Goal: Information Seeking & Learning: Compare options

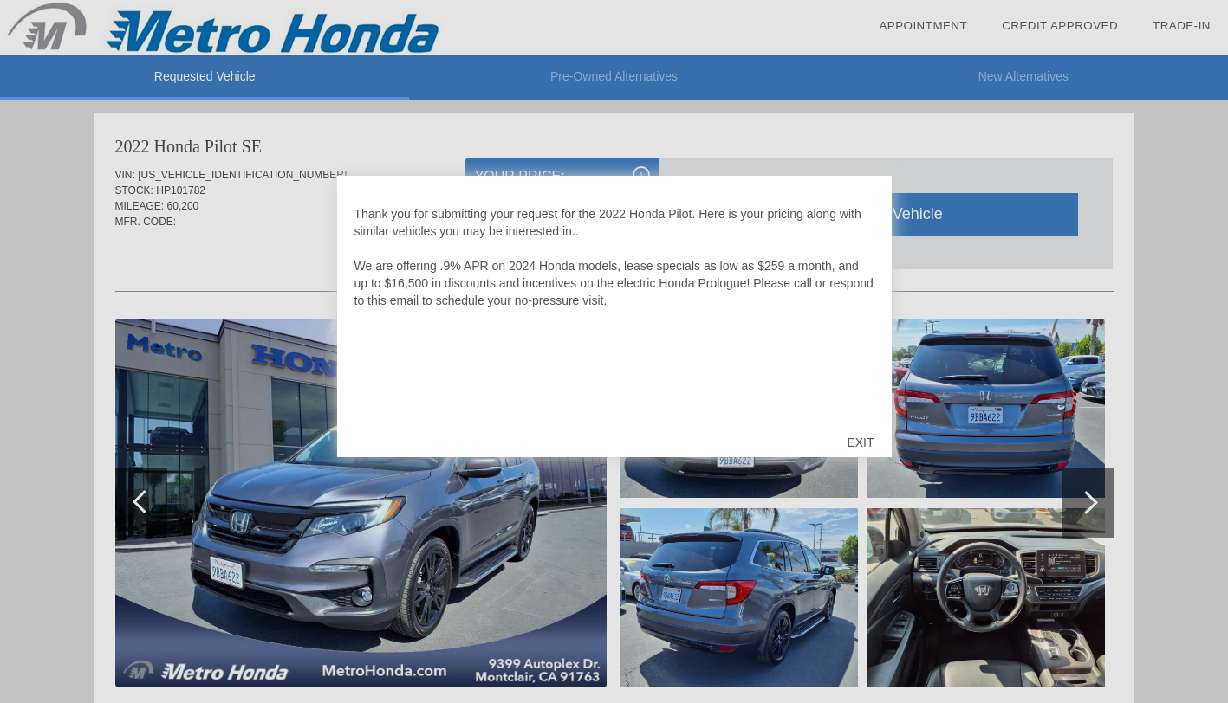
click at [858, 444] on div "EXIT" at bounding box center [860, 443] width 62 height 52
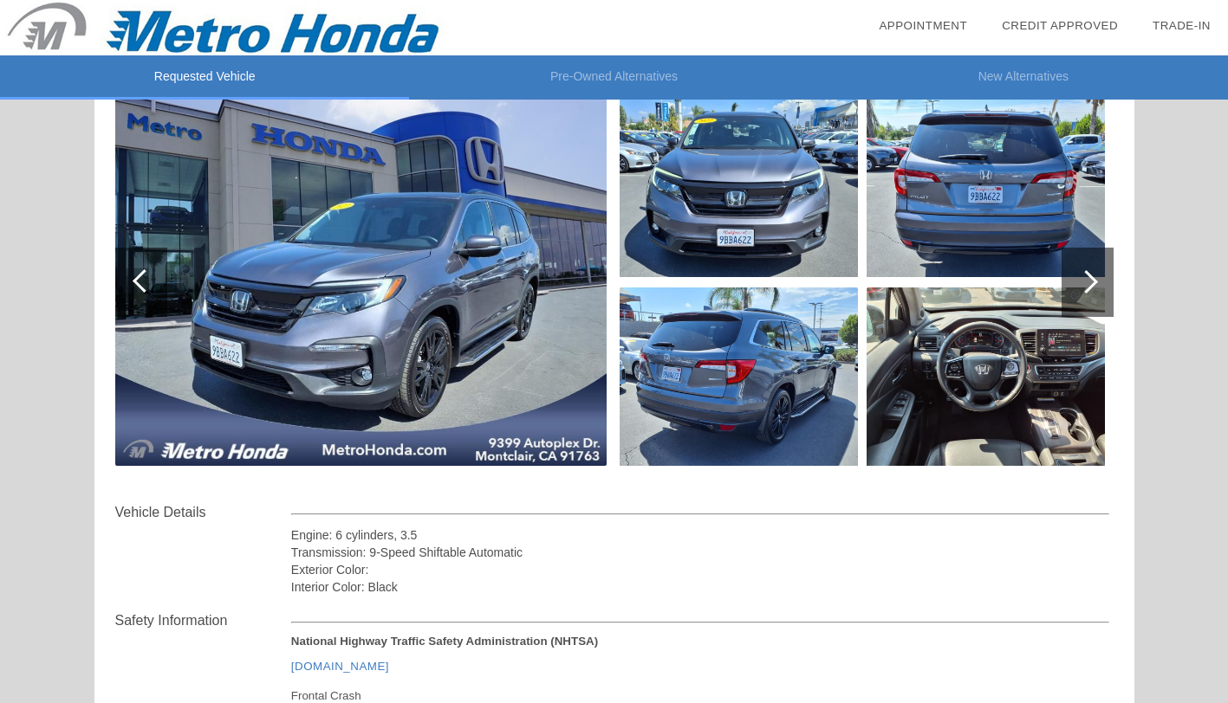
scroll to position [219, 0]
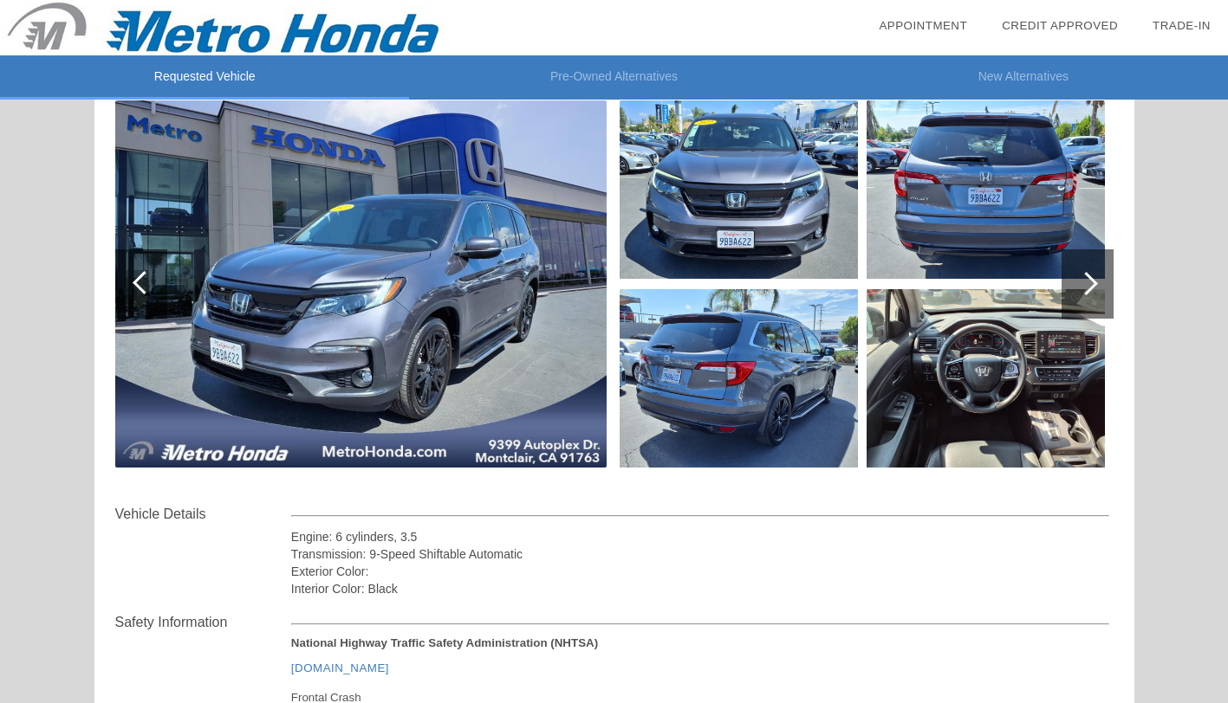
click at [1076, 296] on div at bounding box center [1087, 284] width 52 height 69
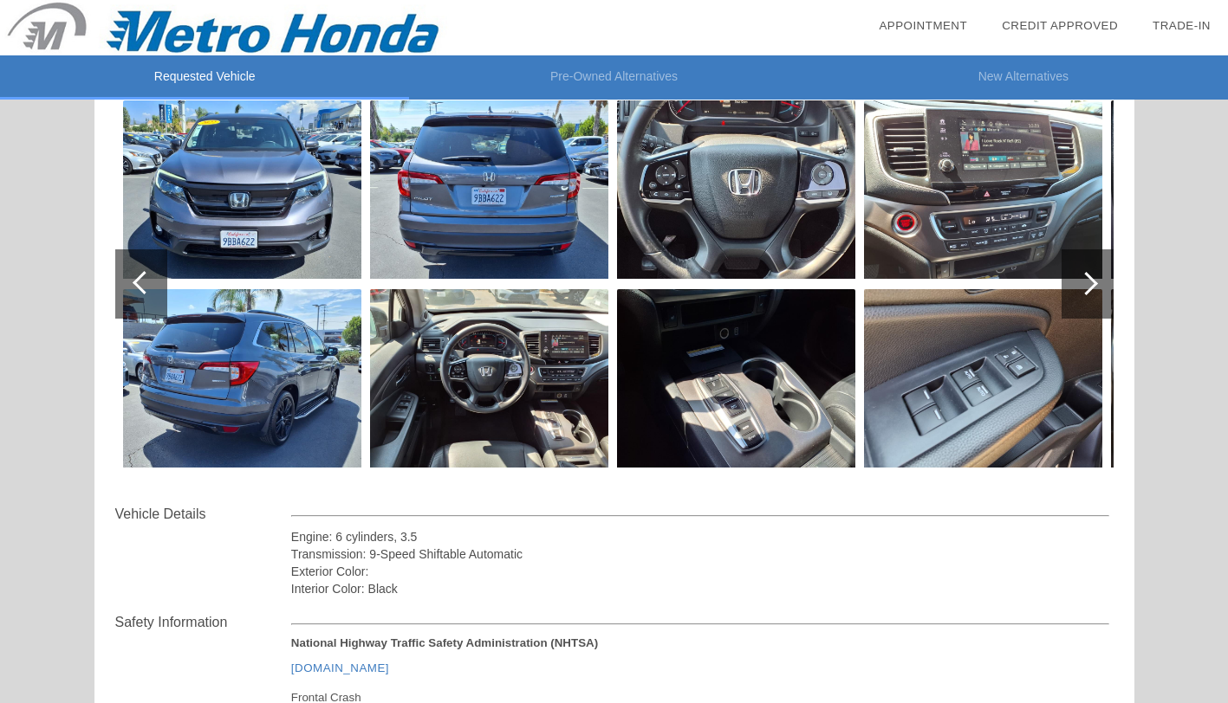
click at [1076, 296] on div at bounding box center [1087, 284] width 52 height 69
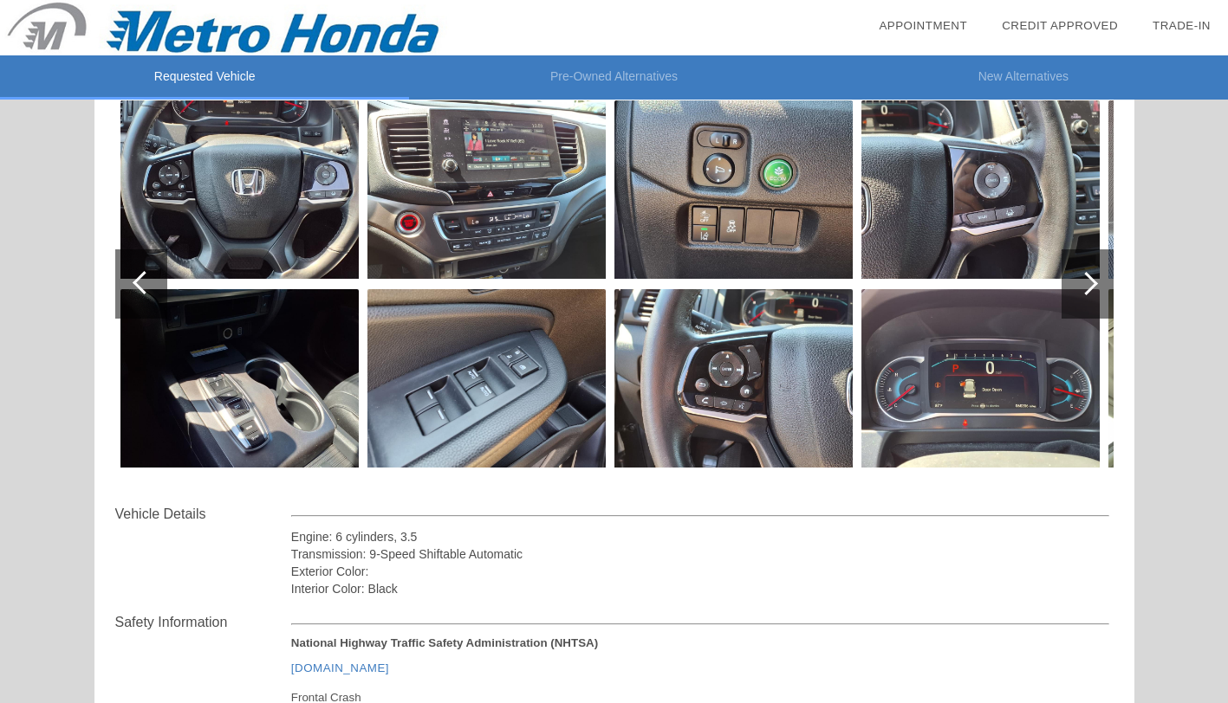
click at [1076, 296] on div at bounding box center [1087, 284] width 52 height 69
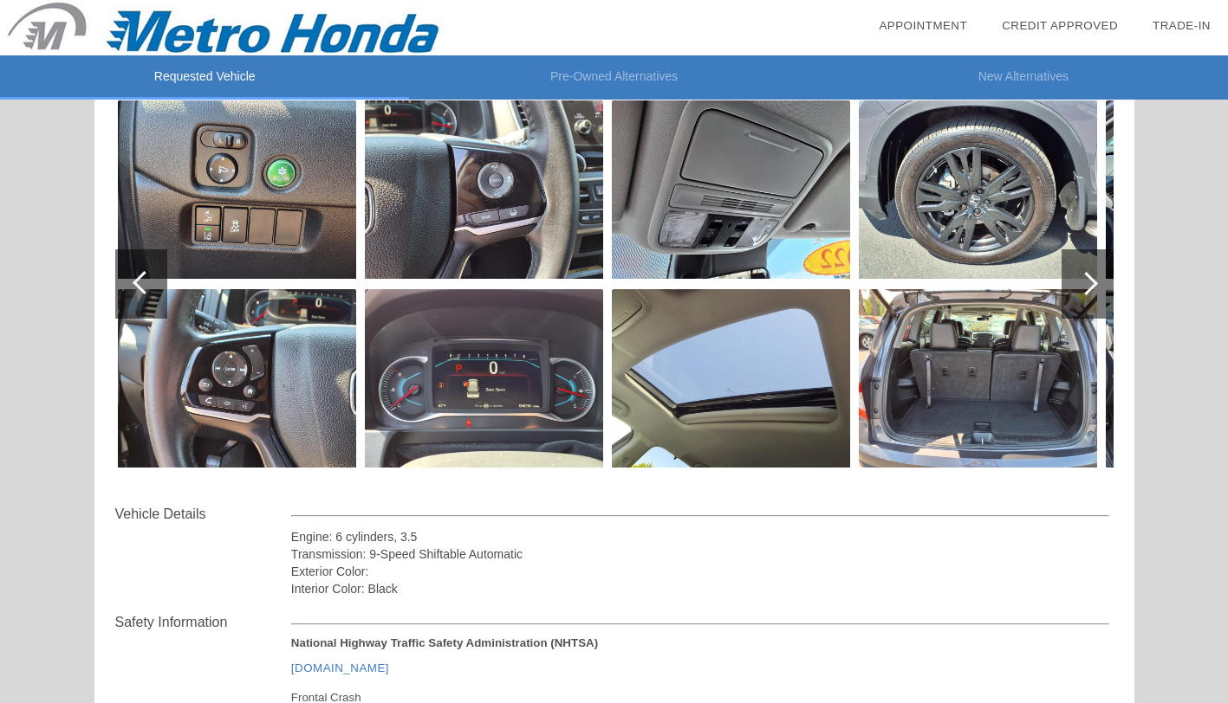
click at [1076, 296] on div at bounding box center [1087, 284] width 52 height 69
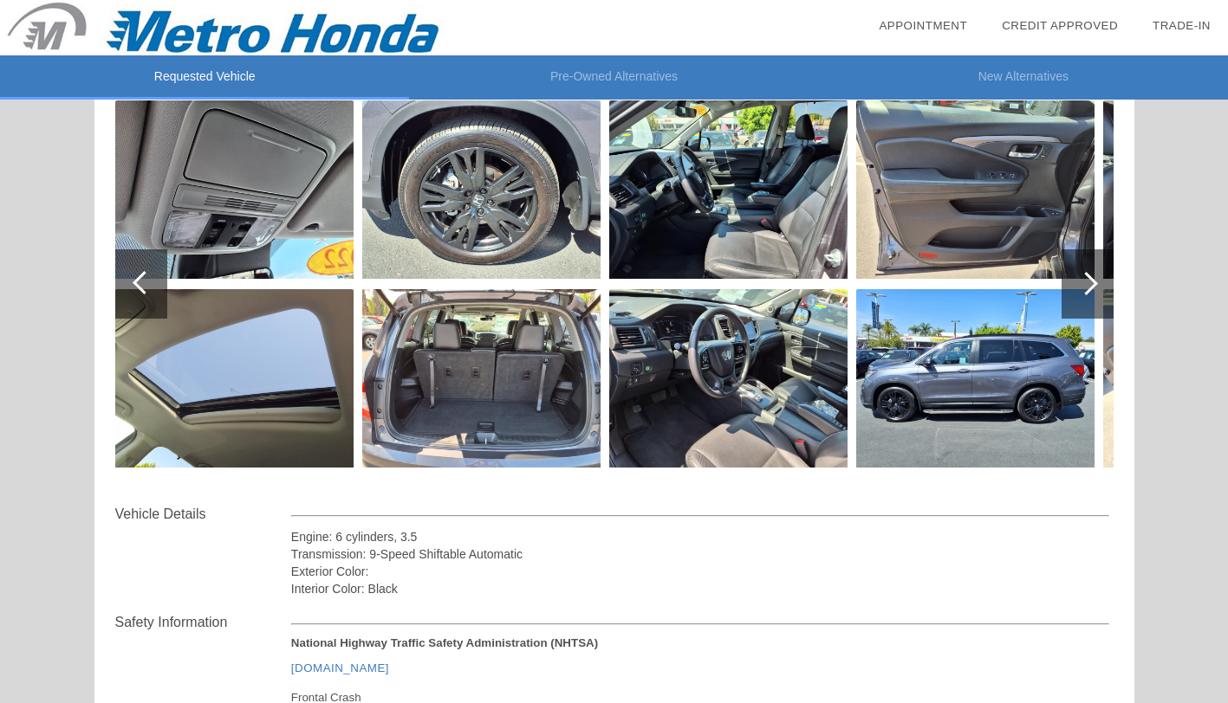
click at [1076, 296] on div at bounding box center [1087, 284] width 52 height 69
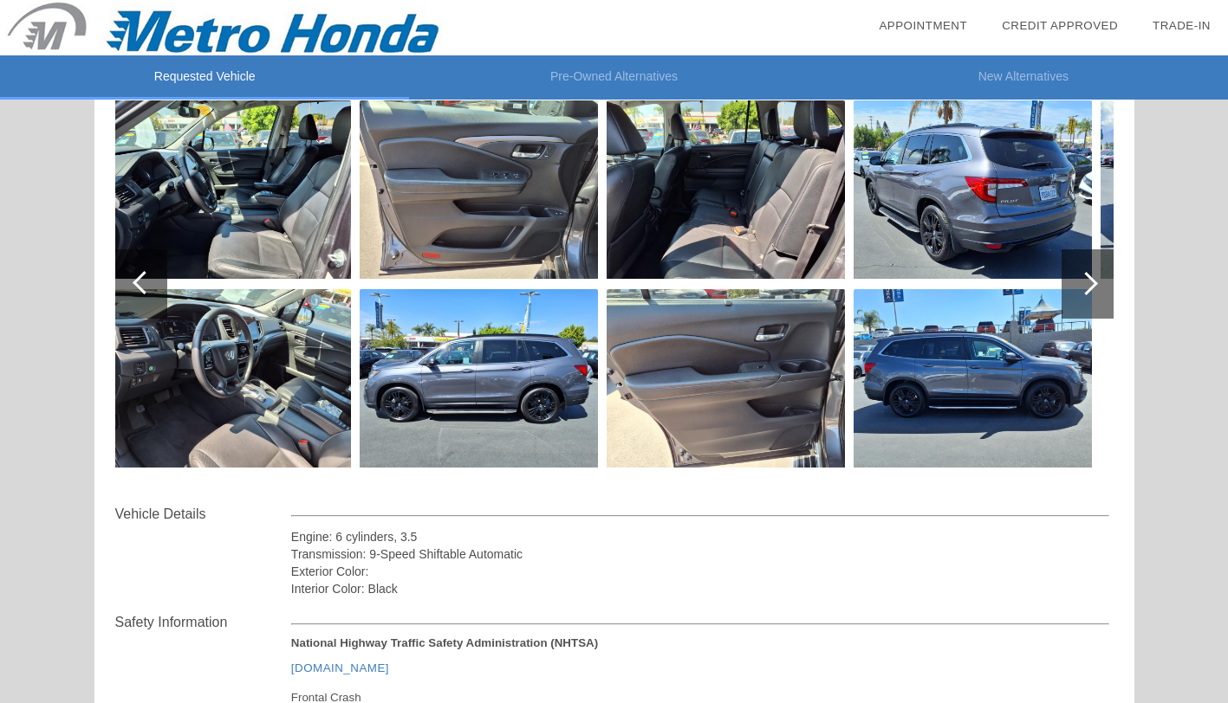
click at [1075, 285] on div at bounding box center [1087, 284] width 52 height 69
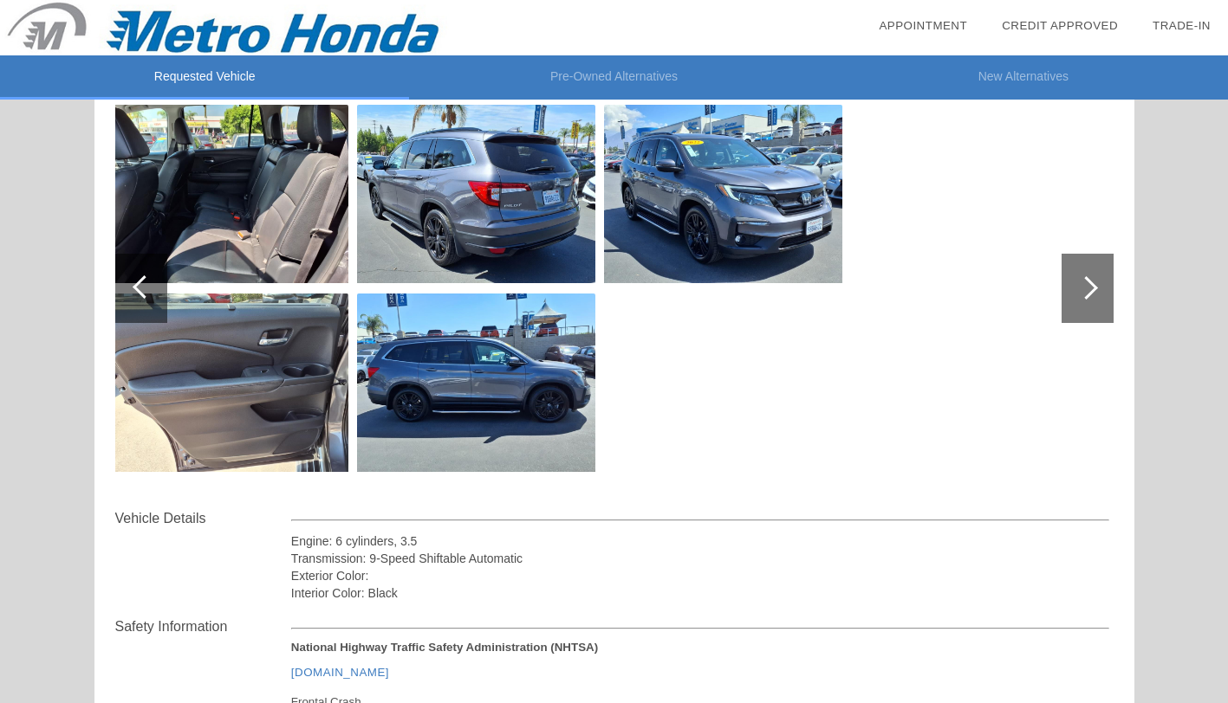
scroll to position [0, 0]
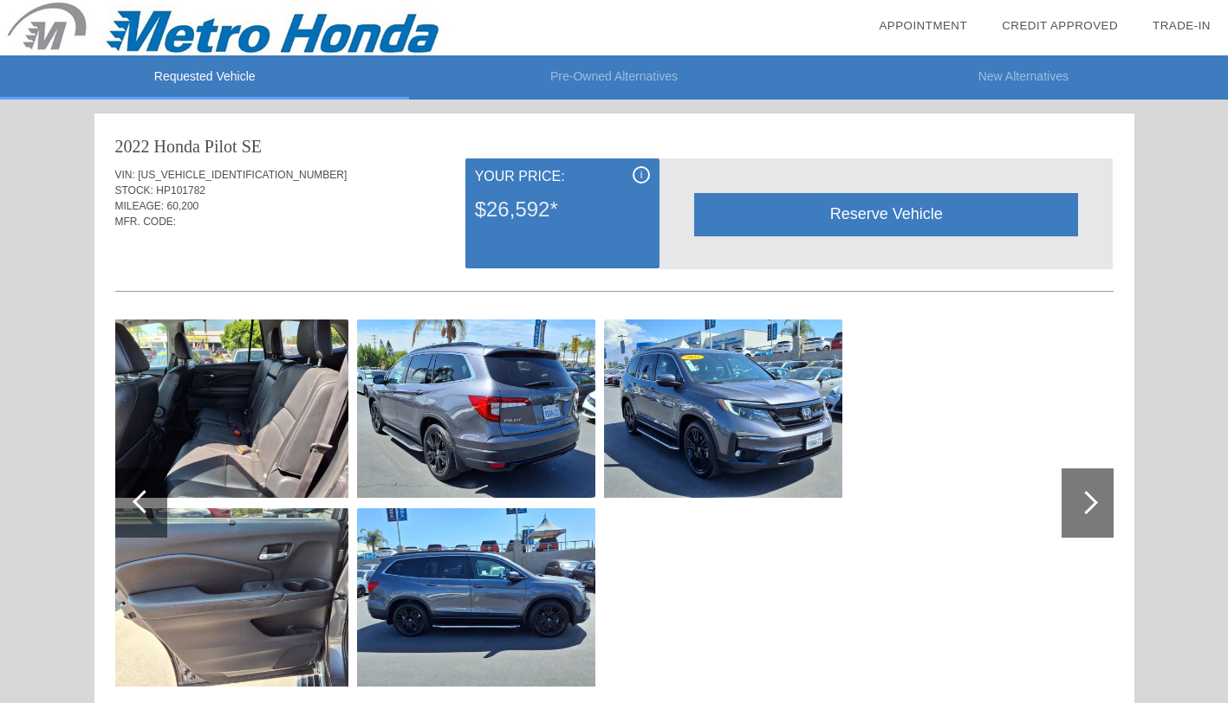
click at [1087, 506] on div at bounding box center [1085, 502] width 23 height 23
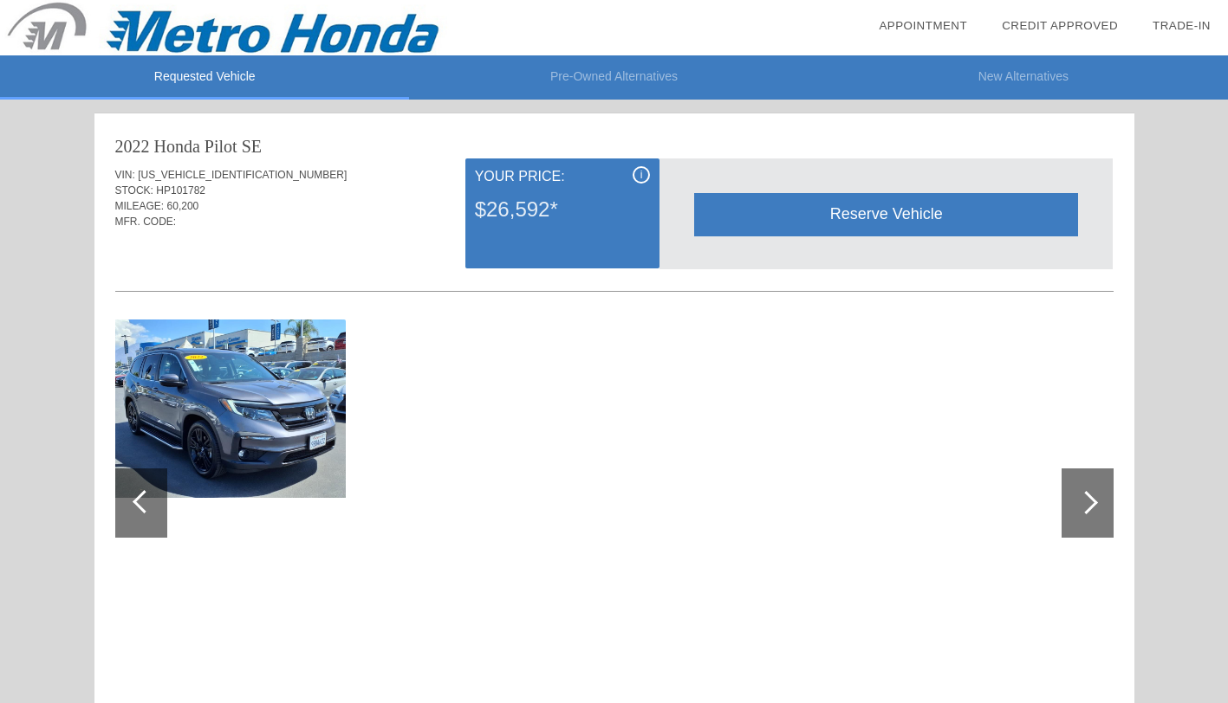
click at [1081, 503] on div at bounding box center [1085, 502] width 23 height 23
click at [144, 492] on div at bounding box center [144, 501] width 23 height 23
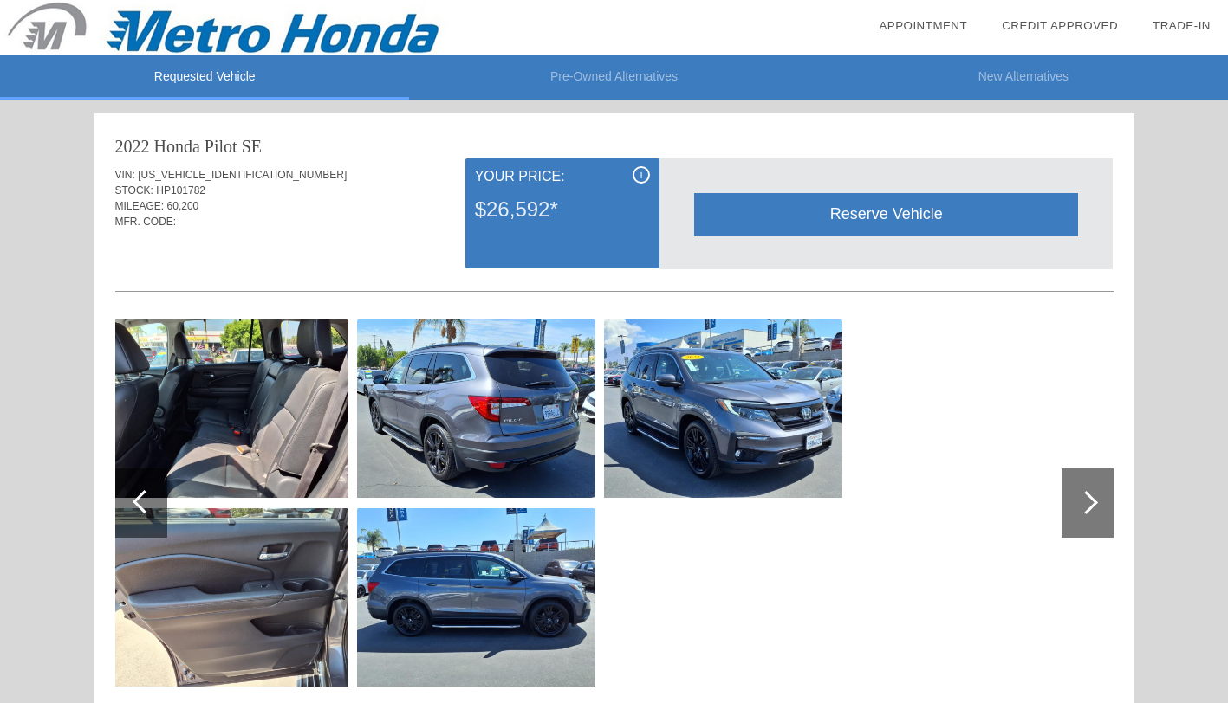
click at [594, 83] on li "Pre-Owned Alternatives" at bounding box center [613, 77] width 409 height 44
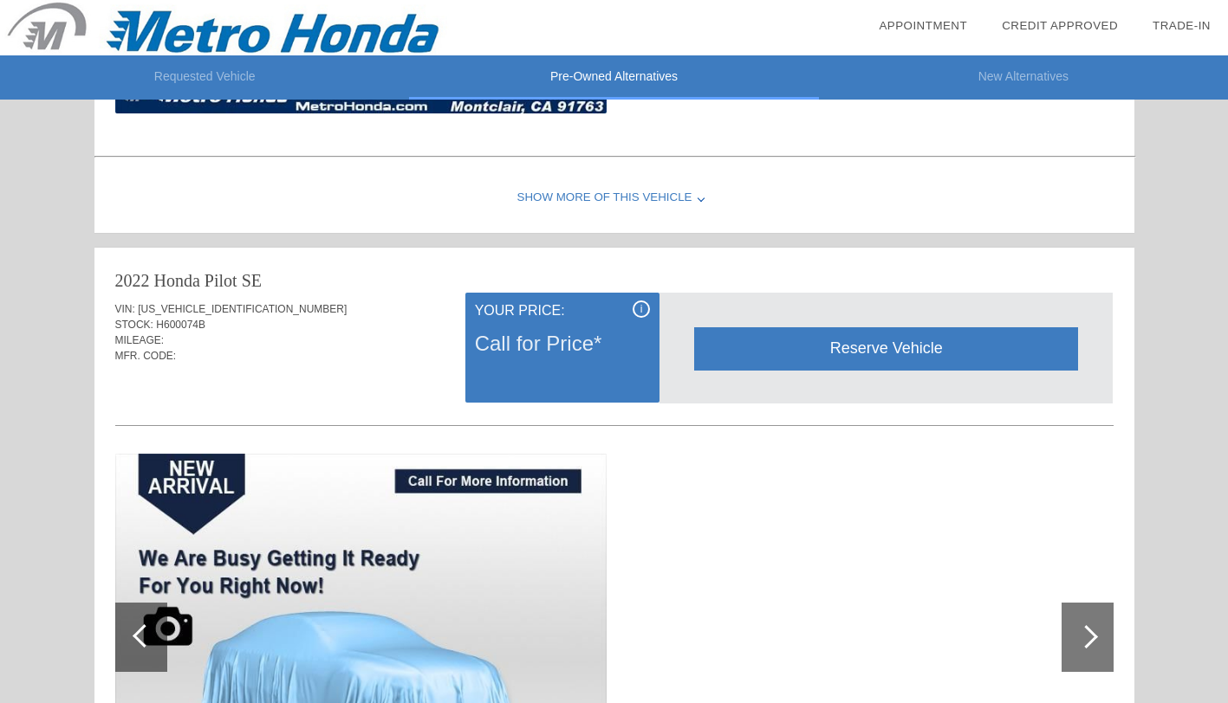
scroll to position [1259, 0]
